Goal: Task Accomplishment & Management: Use online tool/utility

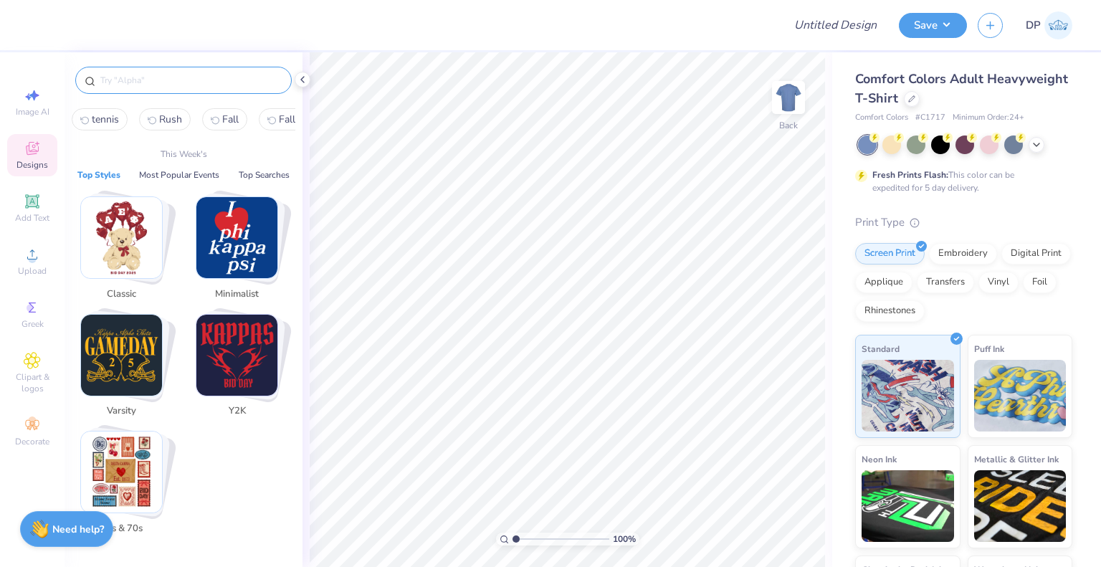
click at [196, 80] on input "text" at bounding box center [191, 80] width 184 height 14
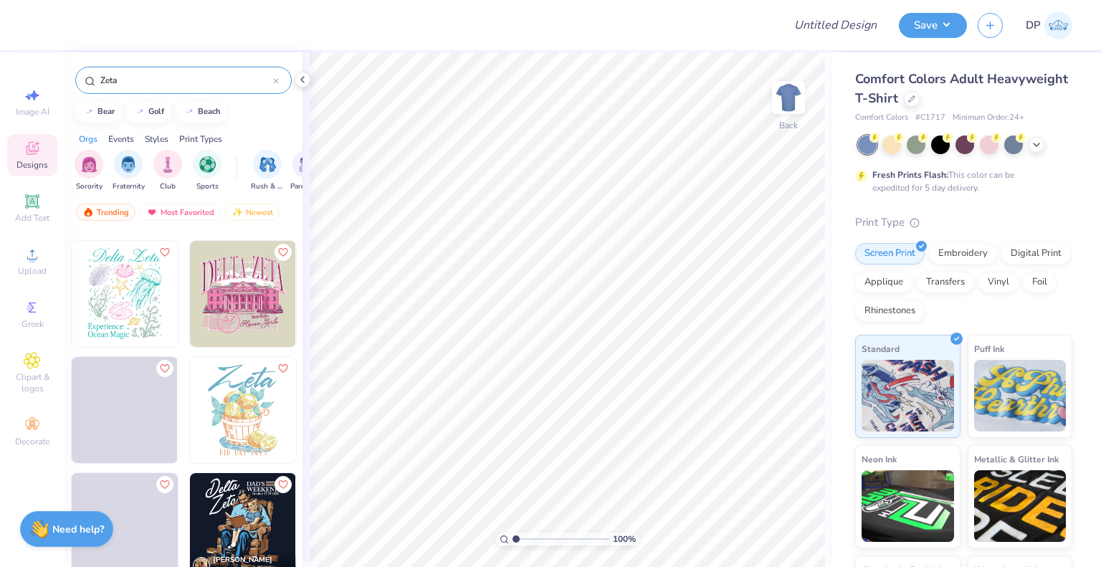
scroll to position [3441, 0]
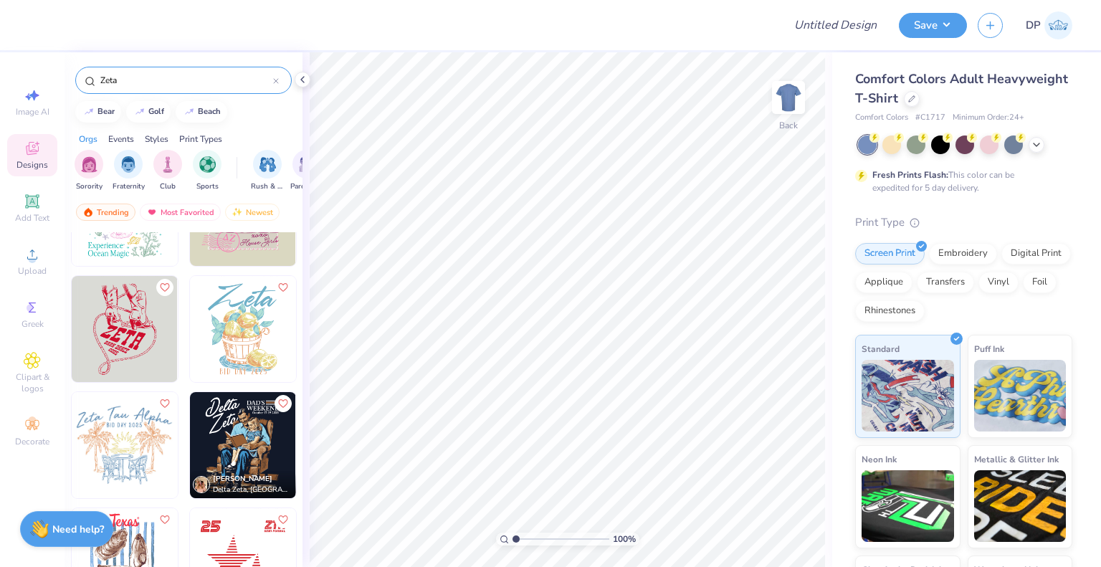
type input "Zeta"
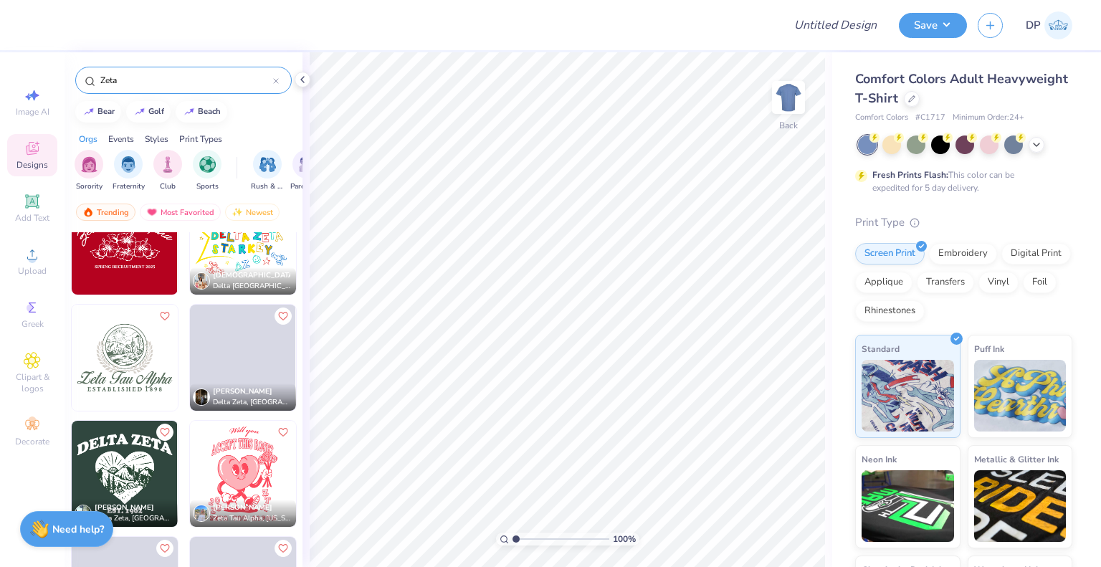
scroll to position [11293, 0]
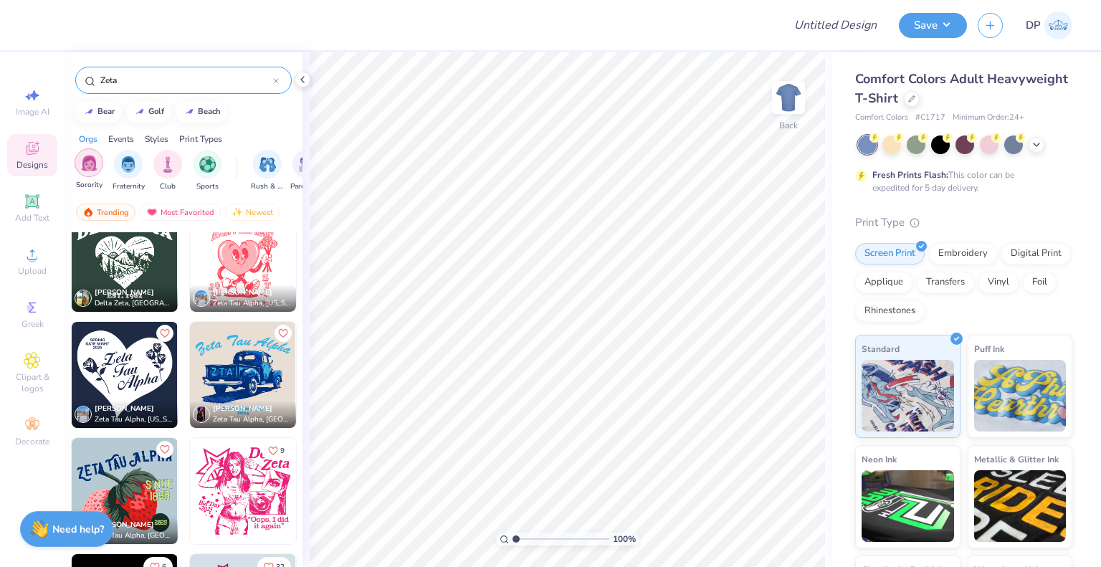
click at [90, 176] on div "filter for Sorority" at bounding box center [89, 162] width 29 height 29
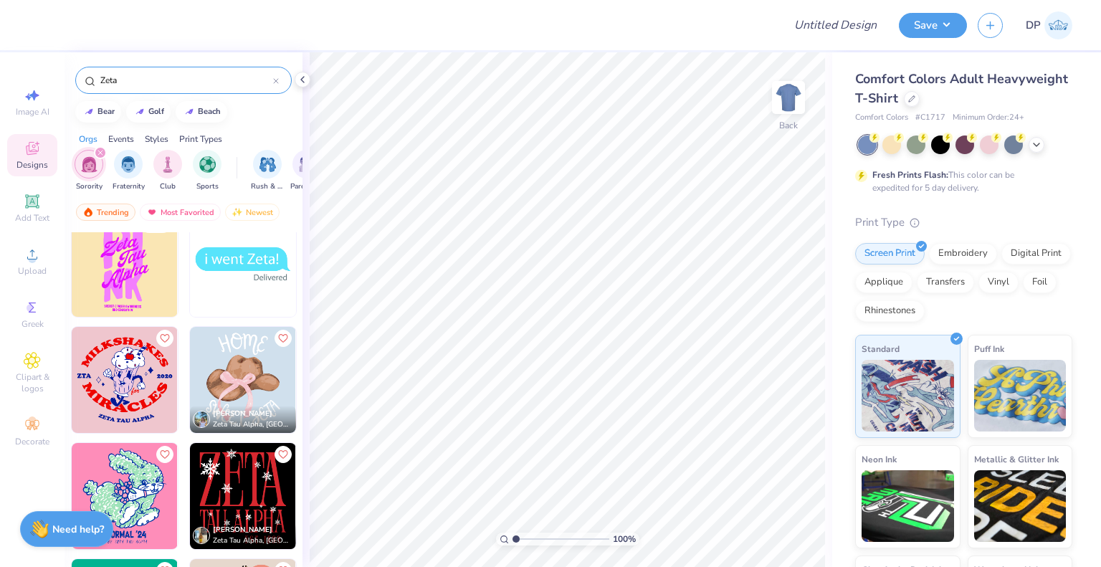
scroll to position [19510, 0]
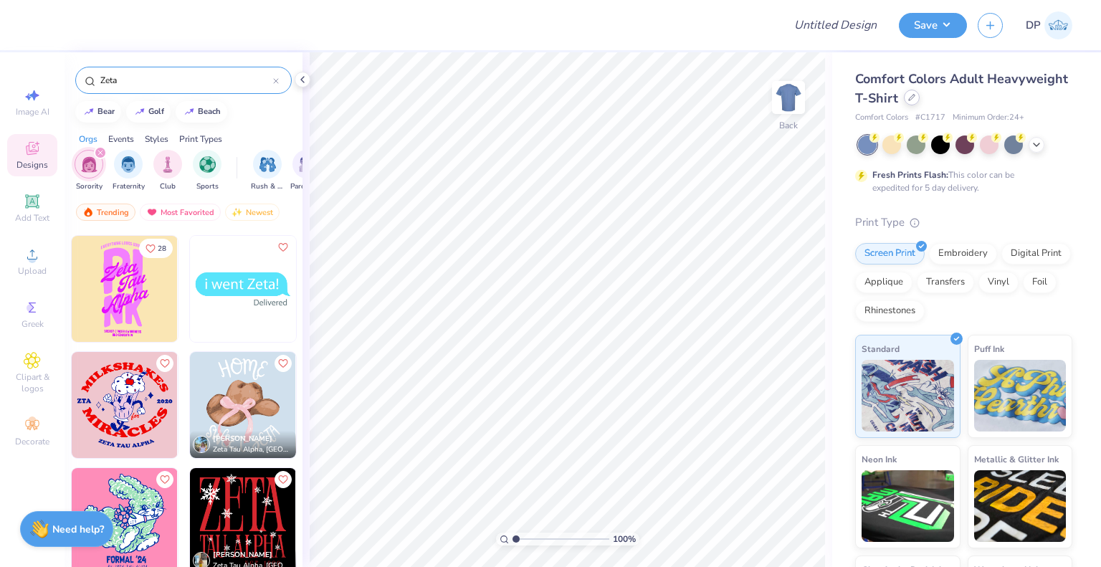
click at [916, 97] on icon at bounding box center [911, 97] width 7 height 7
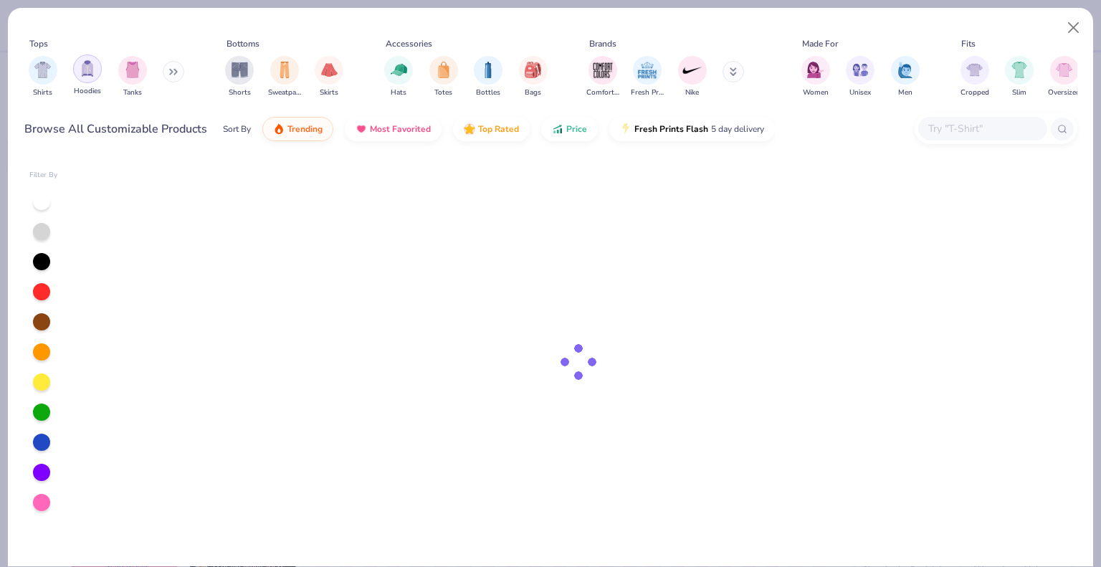
click at [98, 75] on div "filter for Hoodies" at bounding box center [87, 68] width 29 height 29
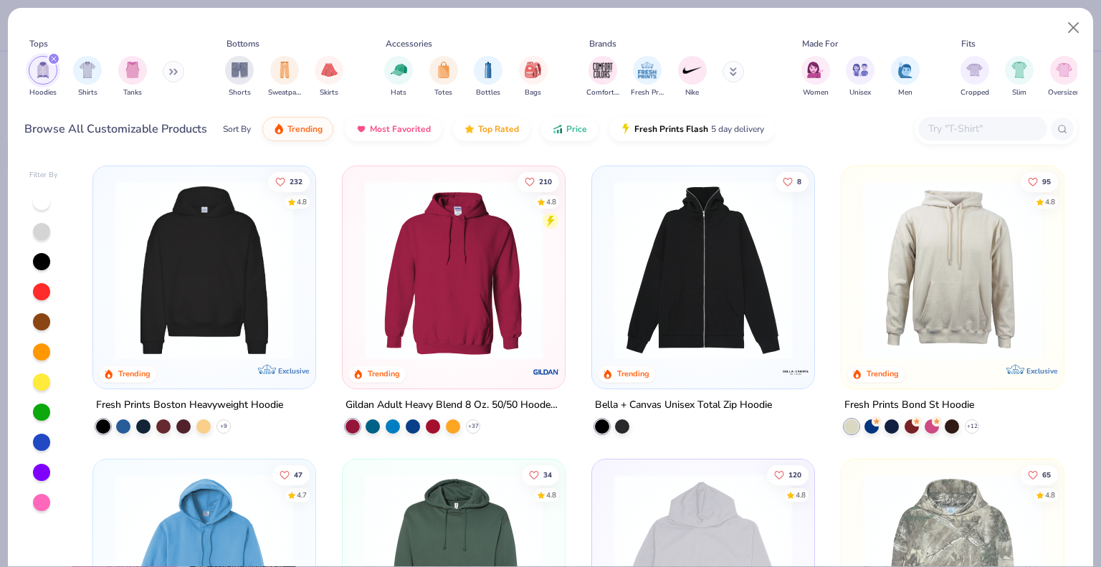
click at [204, 329] on img at bounding box center [205, 270] width 194 height 179
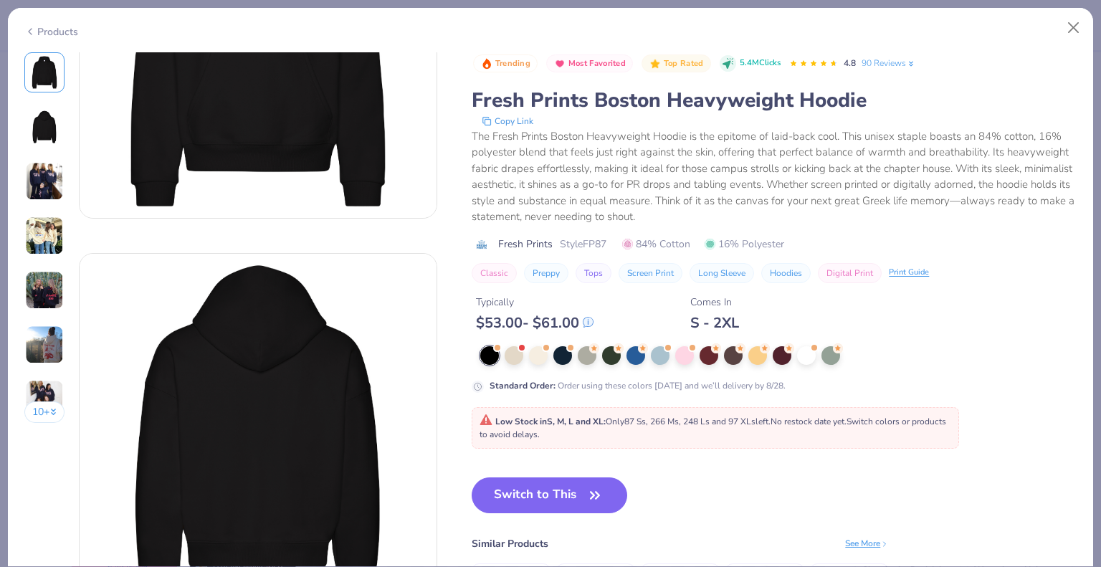
scroll to position [215, 0]
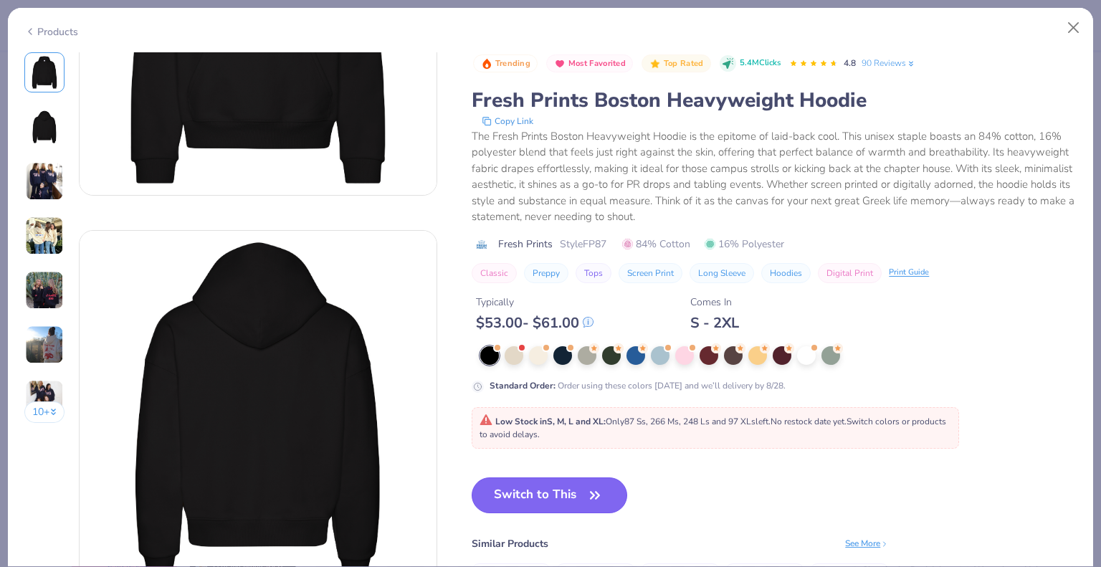
click at [560, 498] on button "Switch to This" at bounding box center [550, 495] width 156 height 36
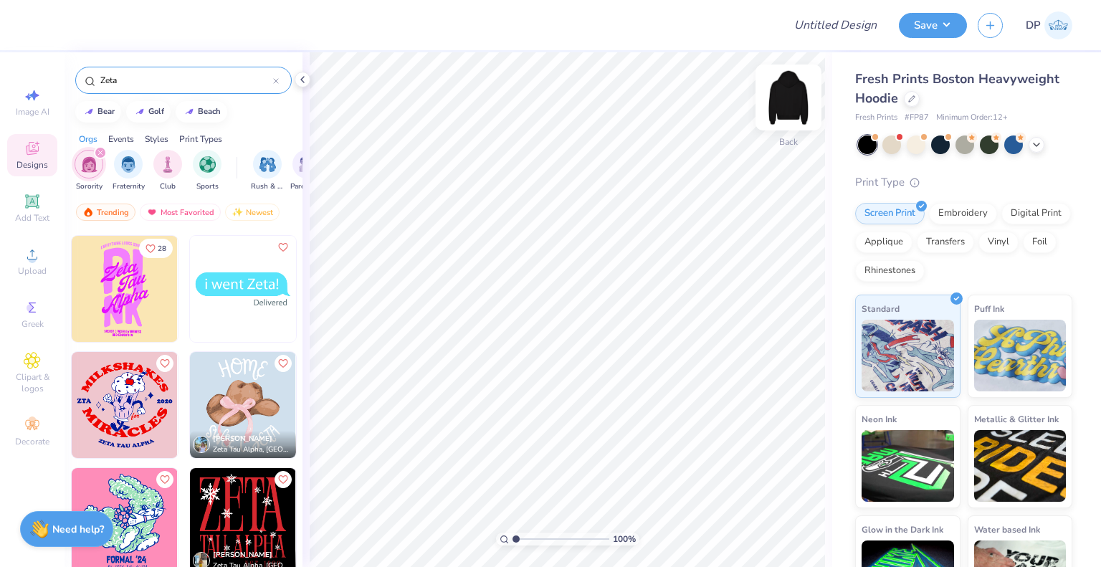
click at [789, 91] on img at bounding box center [788, 97] width 57 height 57
click at [27, 270] on span "Upload" at bounding box center [32, 270] width 29 height 11
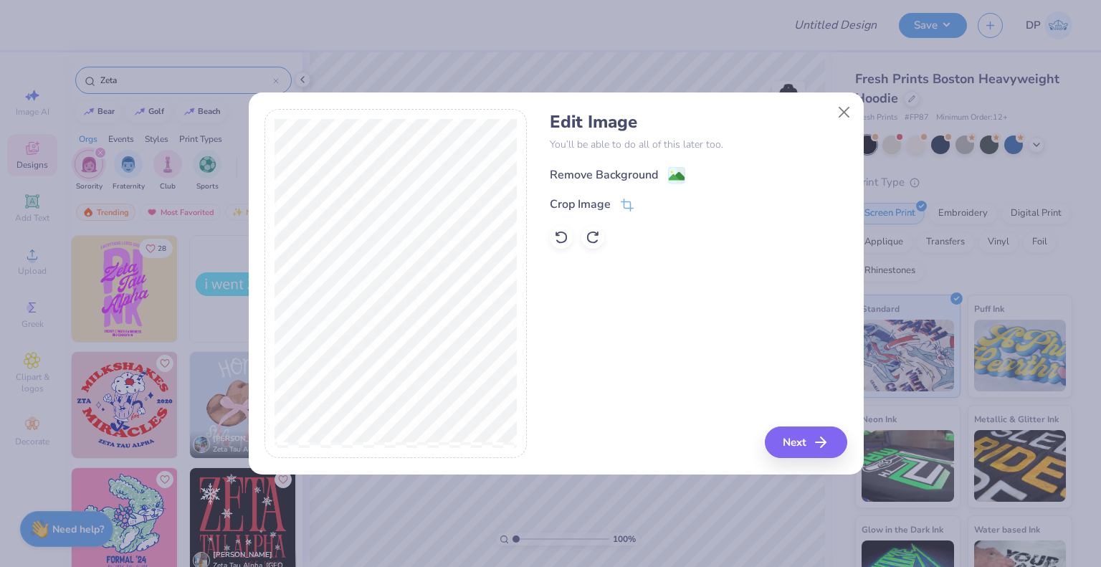
click at [631, 174] on div "Remove Background" at bounding box center [604, 174] width 108 height 17
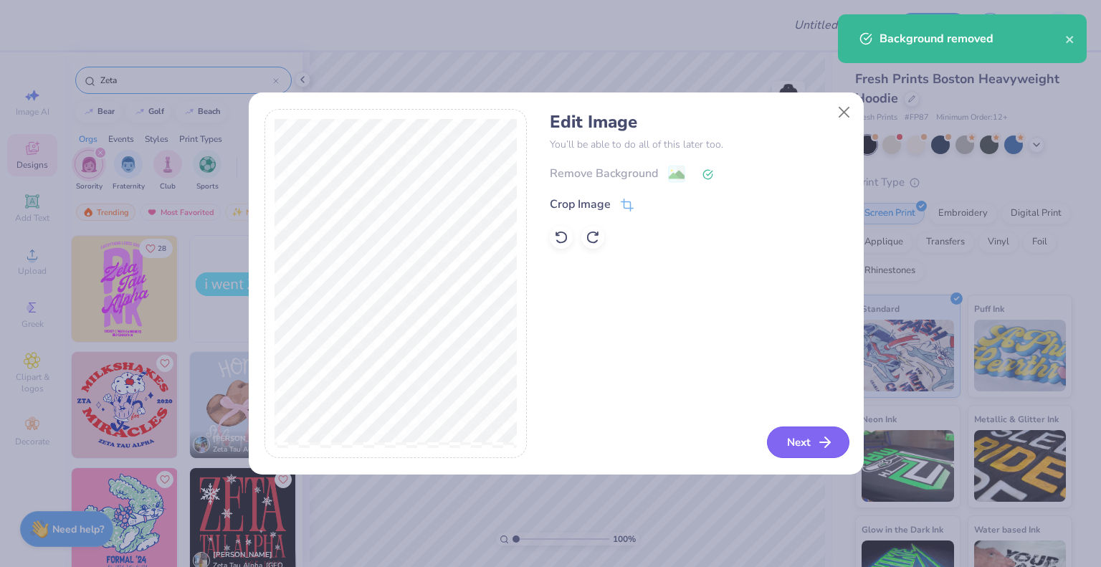
click at [807, 436] on button "Next" at bounding box center [808, 443] width 82 height 32
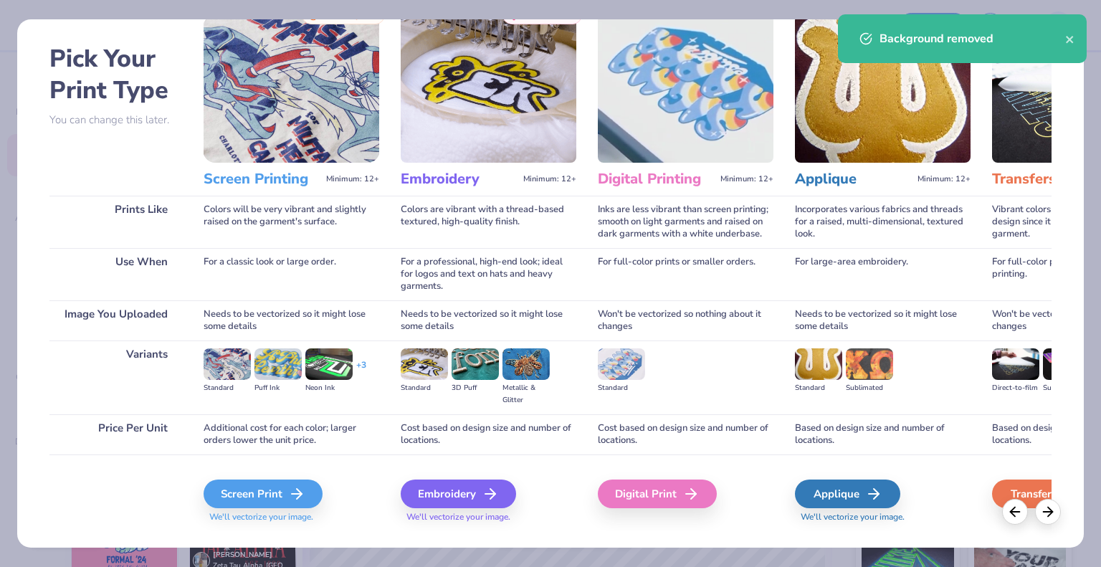
scroll to position [75, 0]
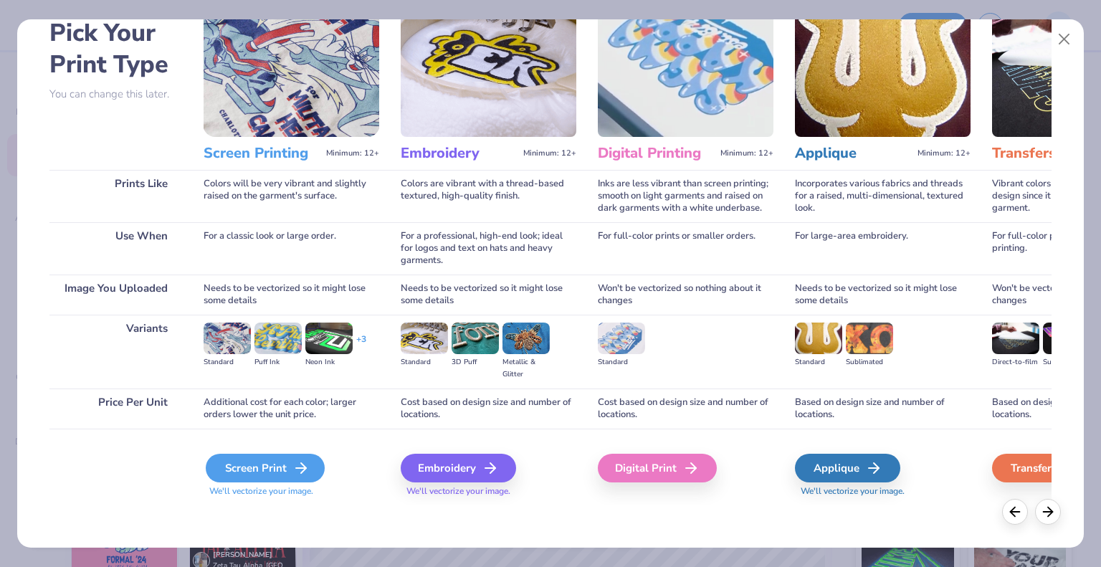
click at [287, 458] on div "Screen Print" at bounding box center [265, 468] width 119 height 29
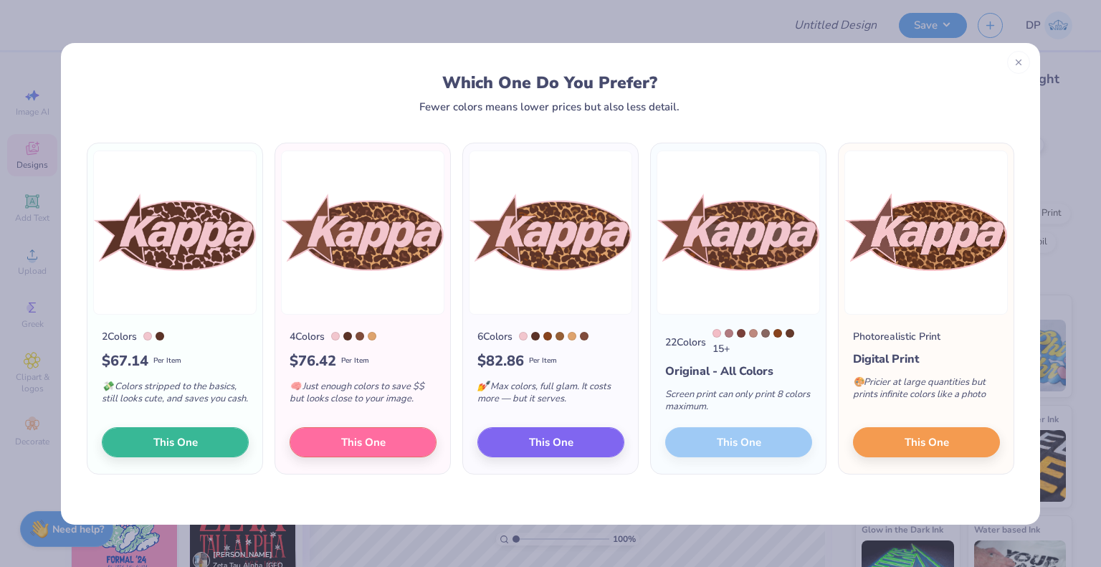
click at [186, 272] on img at bounding box center [174, 233] width 163 height 164
click at [181, 436] on span "This One" at bounding box center [175, 440] width 44 height 16
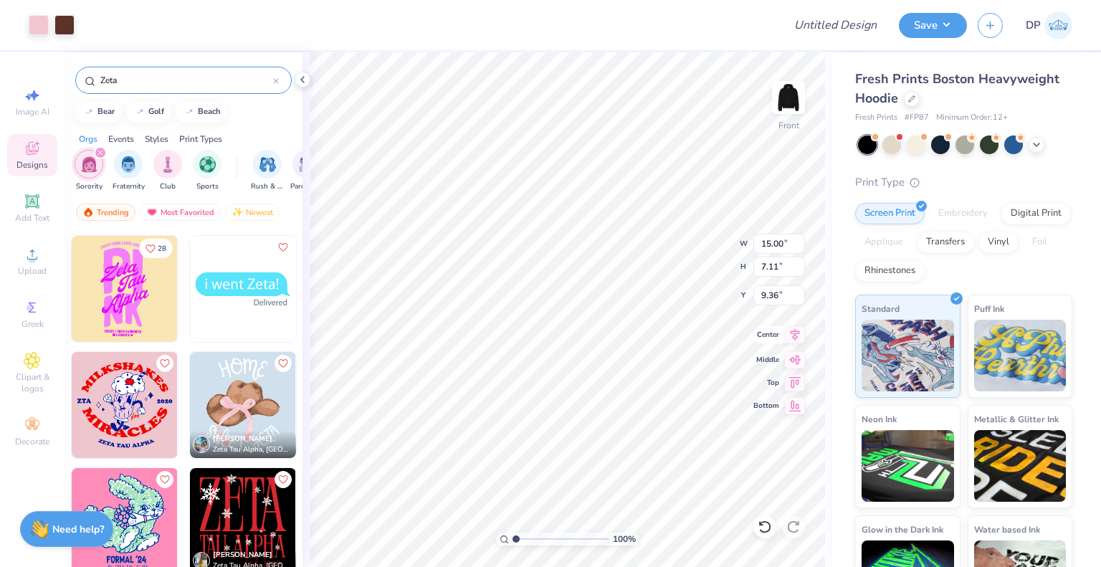
click at [796, 335] on icon at bounding box center [795, 334] width 20 height 17
click at [797, 358] on icon at bounding box center [795, 357] width 20 height 17
type input "11.19"
type input "11.71"
type input "5.55"
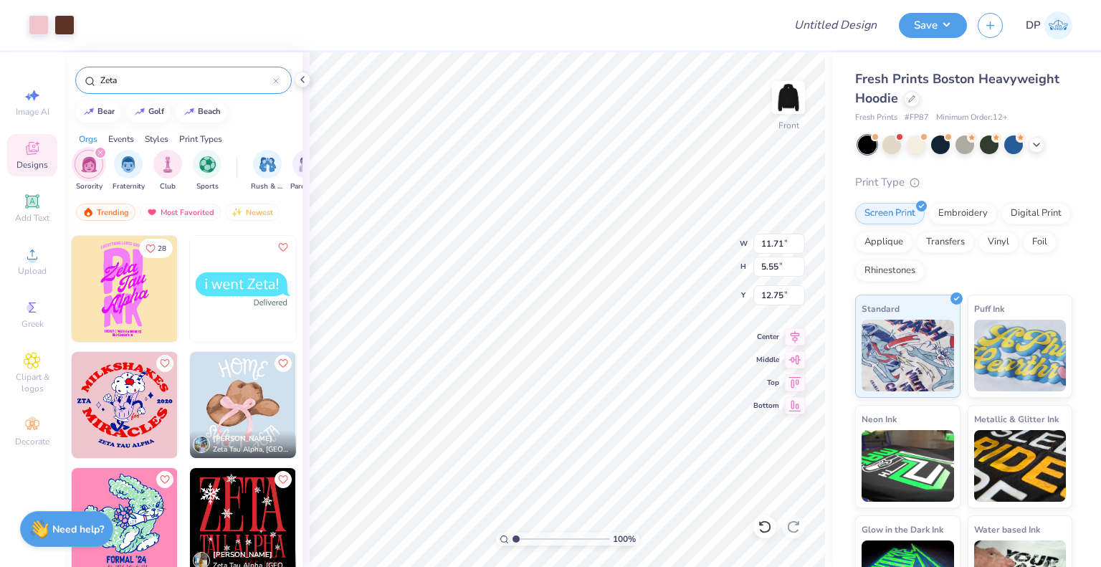
type input "9.20"
click at [840, 27] on input "Design Title" at bounding box center [853, 25] width 70 height 29
paste input "Kappa Merch"
type input "Kappa Merch"
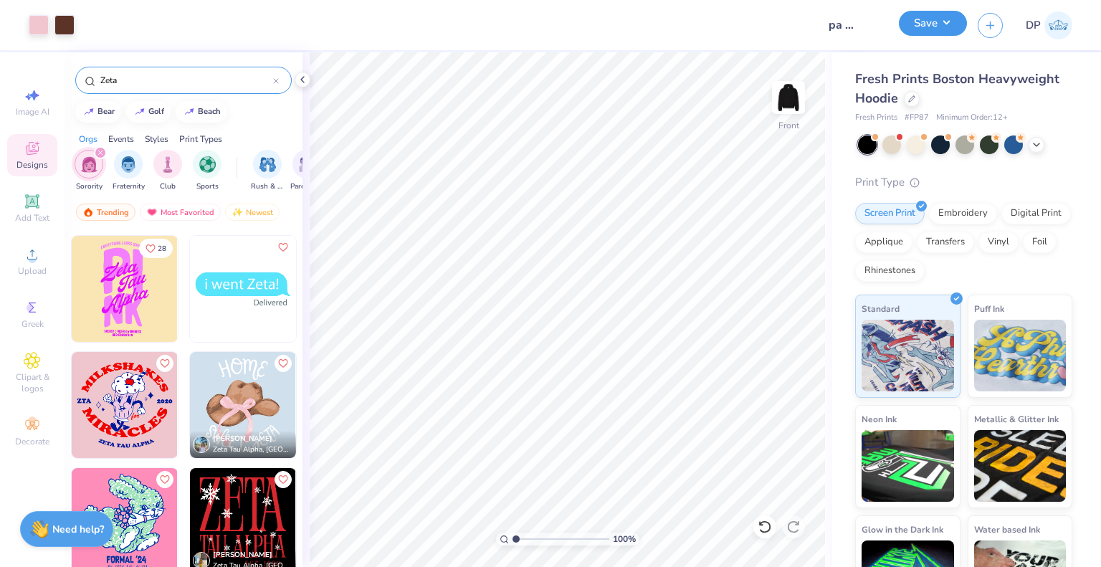
click at [941, 22] on button "Save" at bounding box center [933, 23] width 68 height 25
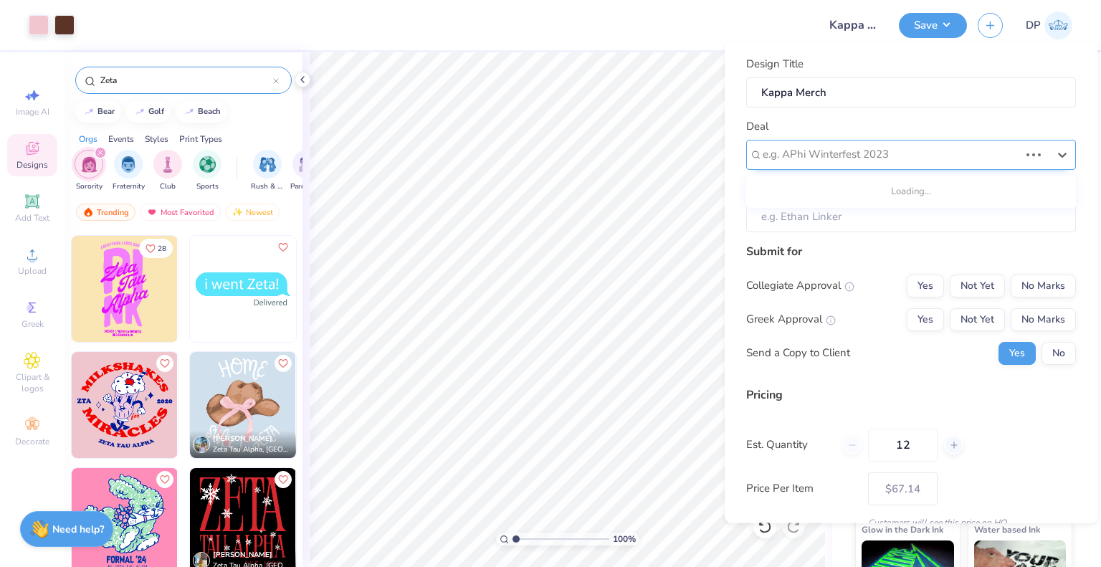
click at [886, 160] on div at bounding box center [891, 154] width 257 height 19
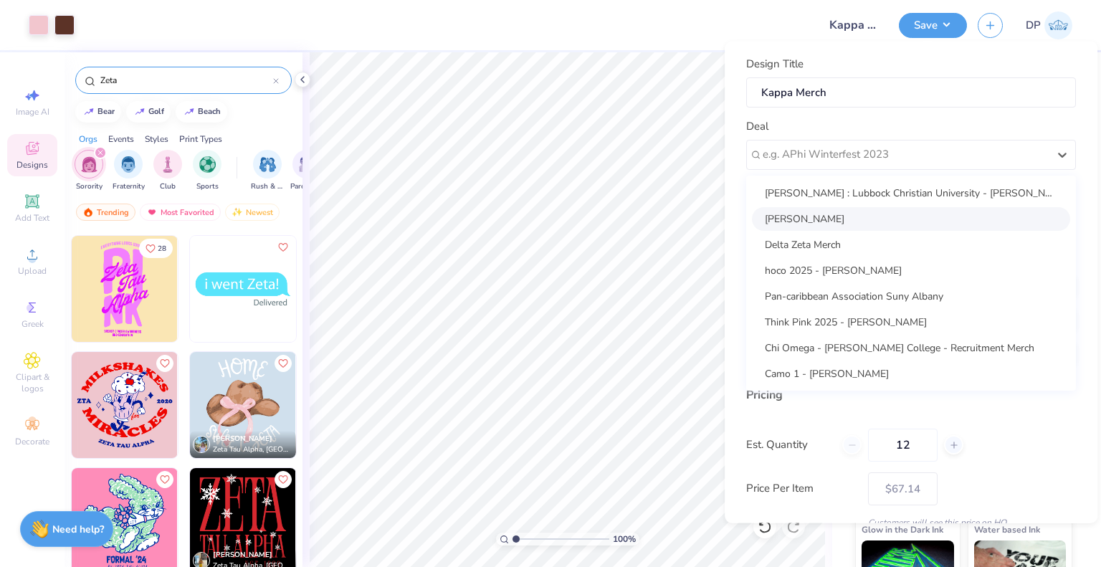
click at [860, 212] on div "Marisa Cantu" at bounding box center [911, 218] width 318 height 24
type input "Marisa Cantu"
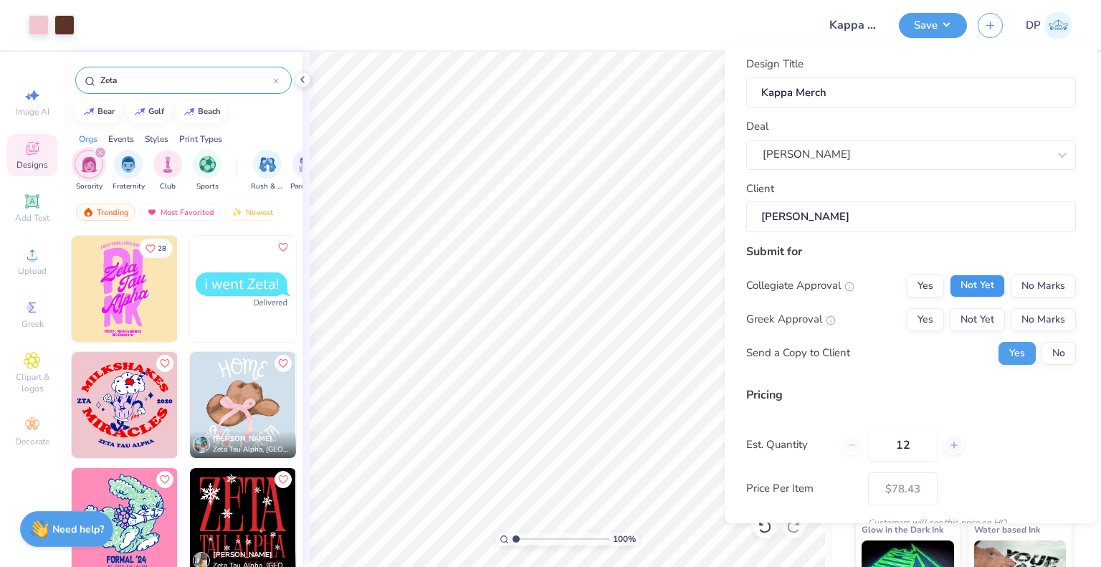
click at [976, 289] on button "Not Yet" at bounding box center [977, 285] width 55 height 23
click at [969, 329] on button "Not Yet" at bounding box center [977, 319] width 55 height 23
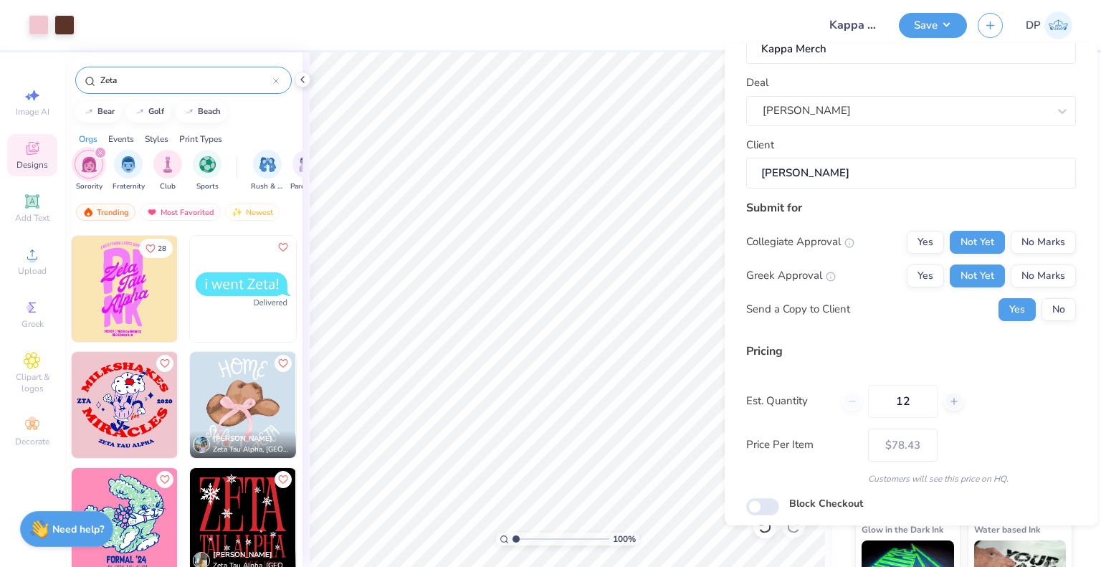
scroll to position [93, 0]
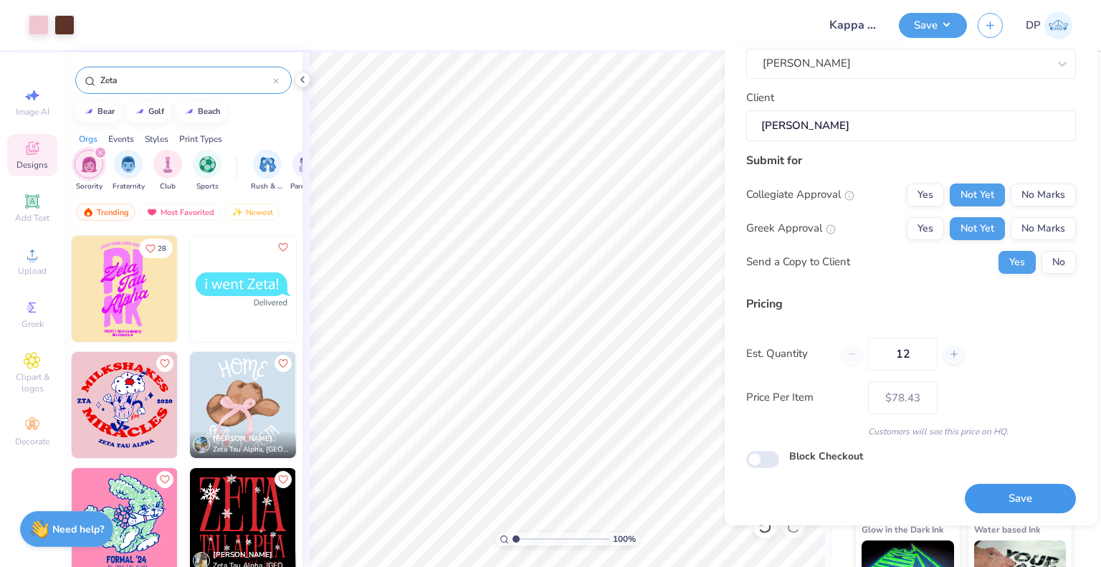
click at [1004, 507] on button "Save" at bounding box center [1020, 498] width 111 height 29
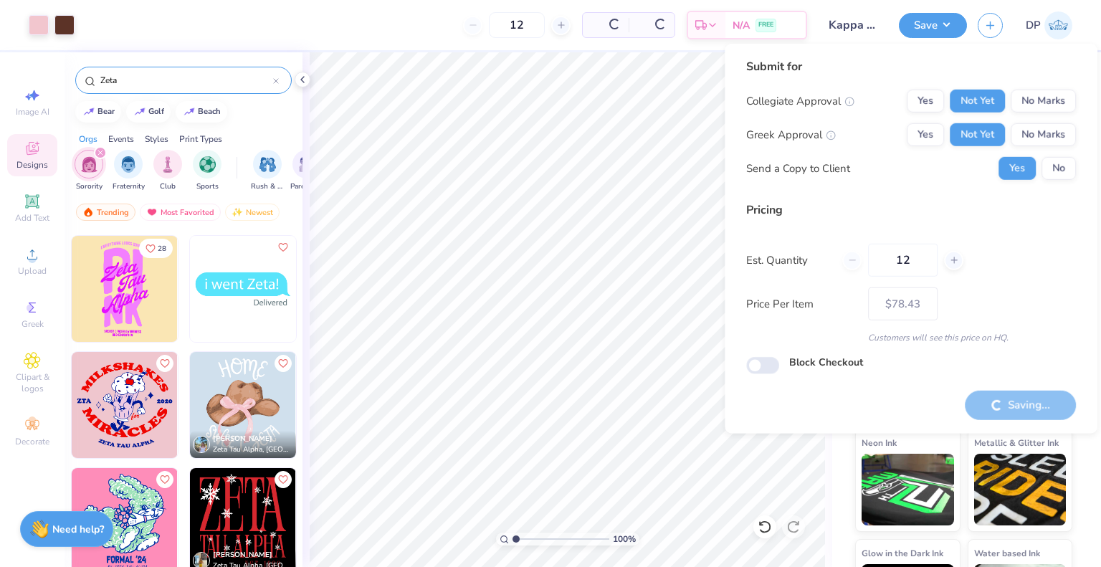
type input "– –"
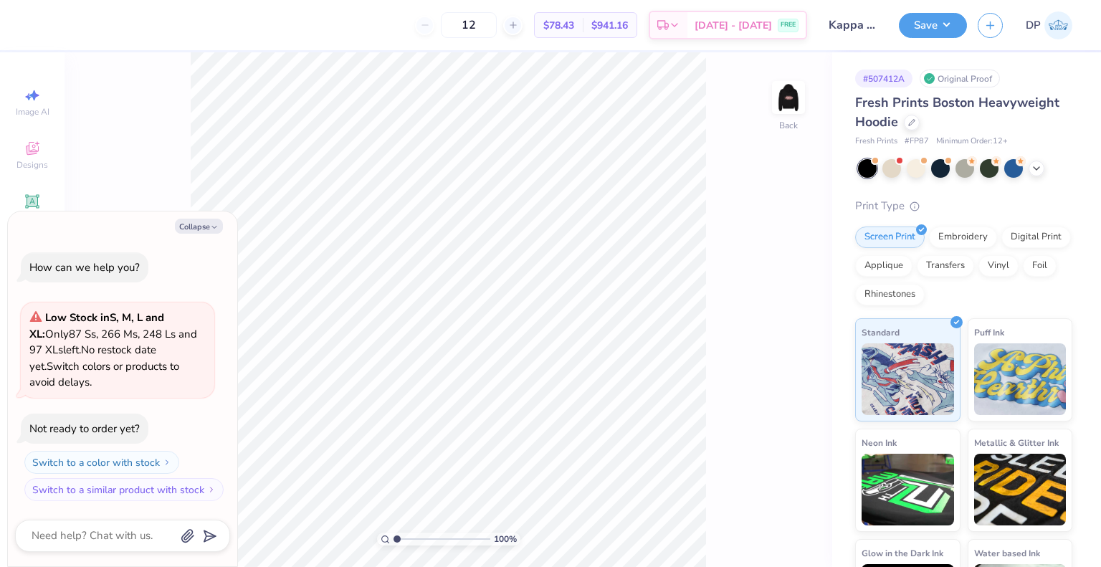
click at [204, 234] on div "Collapse How can we help you? Low Stock in S, M, L and XL : Only 87 Ss, 266 Ms,…" at bounding box center [122, 390] width 229 height 356
click at [208, 227] on button "Collapse" at bounding box center [199, 226] width 48 height 15
type textarea "x"
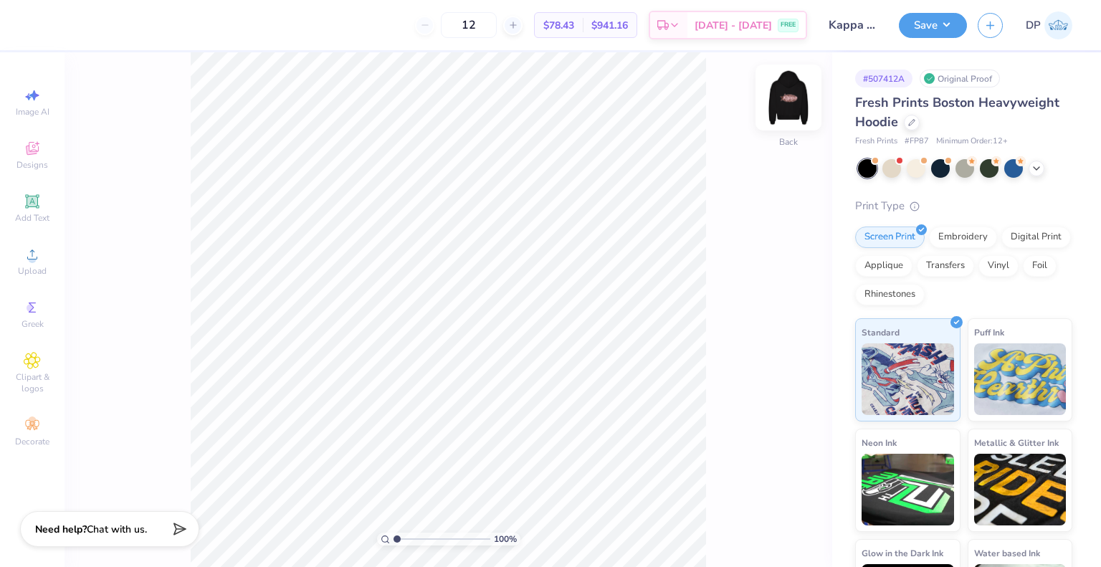
click at [799, 88] on img at bounding box center [788, 97] width 57 height 57
click at [804, 97] on div at bounding box center [789, 98] width 66 height 66
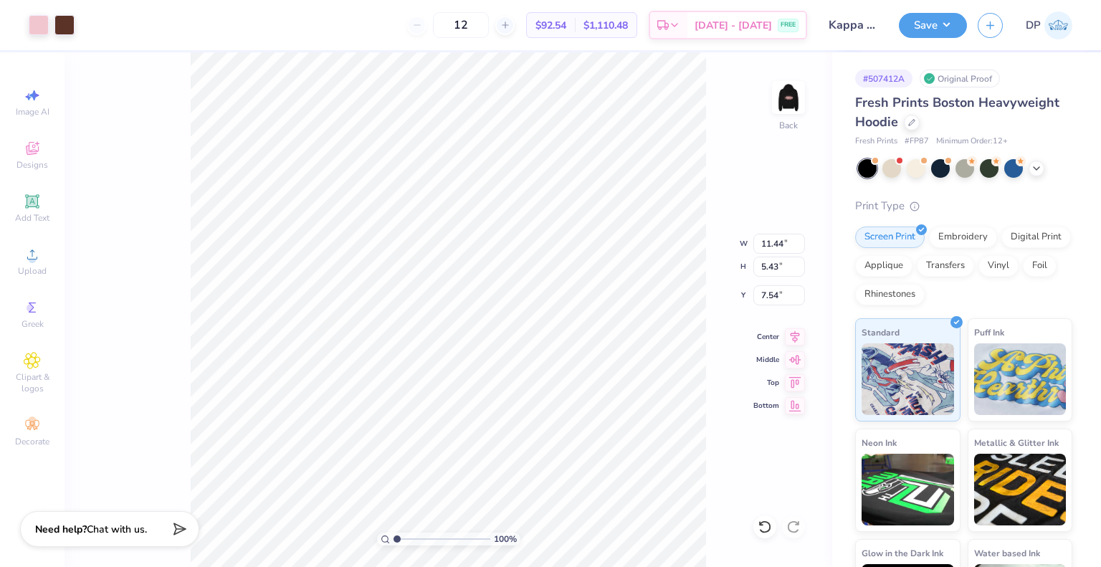
type input "3.55"
type input "1.68"
type input "3.00"
click at [942, 34] on button "Save" at bounding box center [933, 23] width 68 height 25
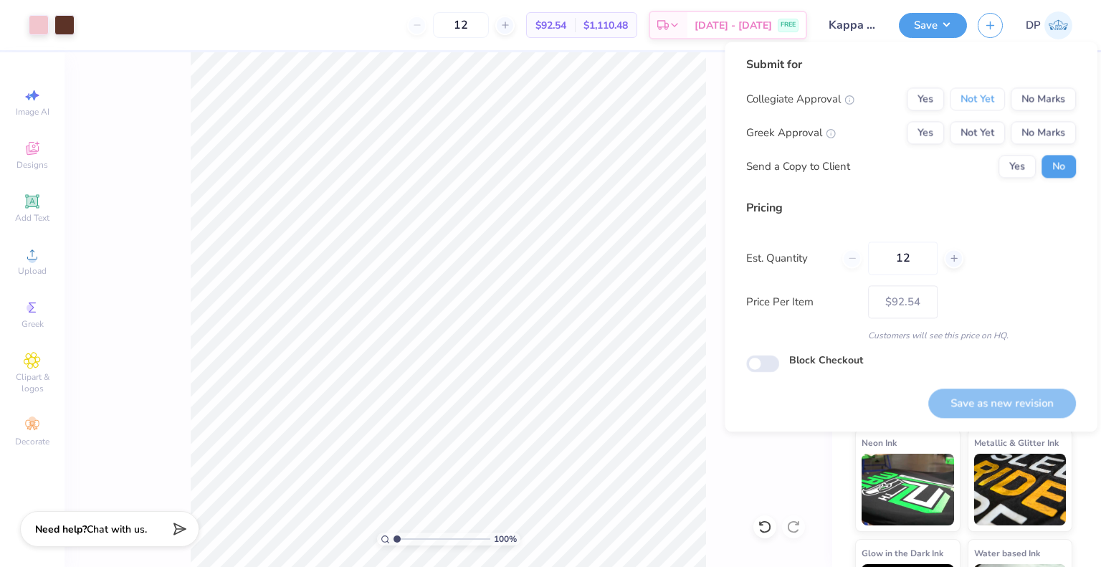
drag, startPoint x: 995, startPoint y: 103, endPoint x: 990, endPoint y: 113, distance: 11.2
click at [994, 104] on button "Not Yet" at bounding box center [977, 98] width 55 height 23
click at [986, 131] on button "Not Yet" at bounding box center [977, 132] width 55 height 23
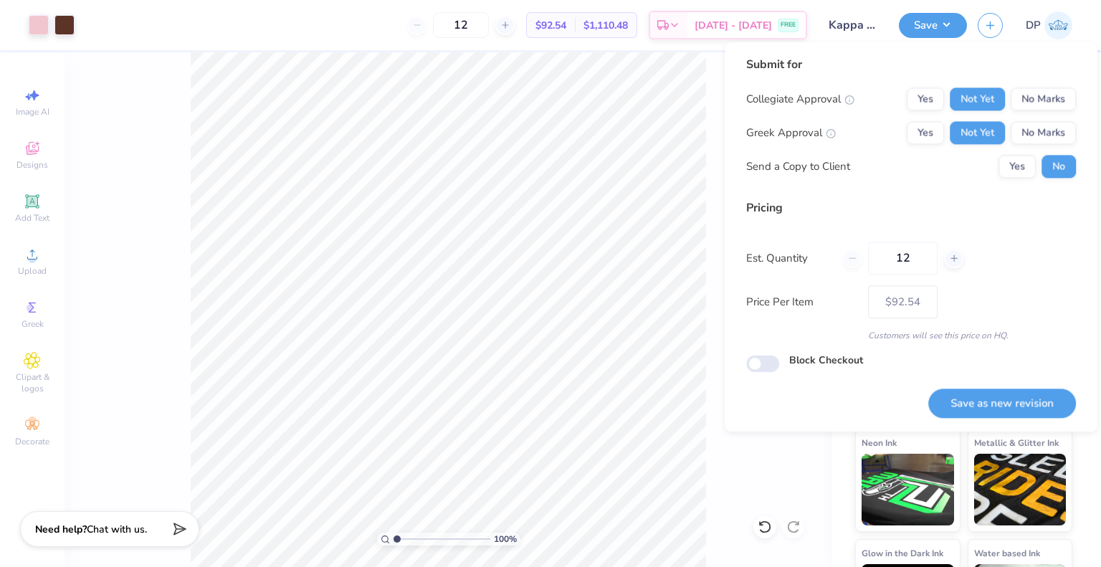
click at [1020, 179] on div "Submit for Collegiate Approval Yes Not Yet No Marks Greek Approval Yes Not Yet …" at bounding box center [911, 122] width 330 height 133
click at [1019, 171] on button "Yes" at bounding box center [1017, 166] width 37 height 23
click at [1022, 401] on button "Save as new revision" at bounding box center [1002, 403] width 148 height 29
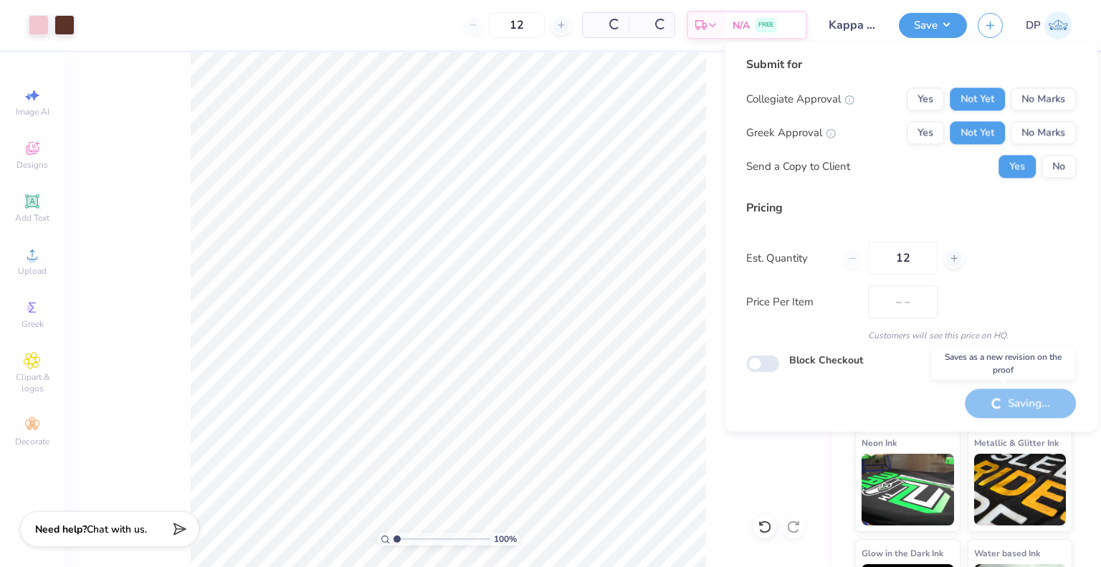
type input "$92.54"
